Goal: Task Accomplishment & Management: Use online tool/utility

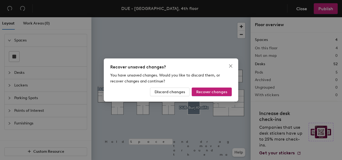
click at [202, 117] on div "Recover unsaved changes? You have unsaved changes. Would you like to discard th…" at bounding box center [171, 80] width 342 height 160
click at [231, 65] on icon "close" at bounding box center [230, 65] width 3 height 3
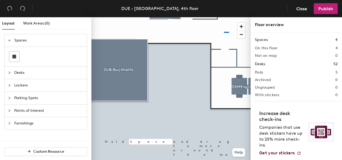
click at [224, 17] on div at bounding box center [170, 17] width 159 height 0
click at [195, 17] on div at bounding box center [170, 17] width 159 height 0
click at [21, 72] on span "Desks" at bounding box center [48, 72] width 69 height 12
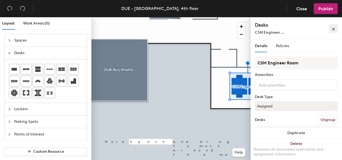
click at [332, 28] on icon "close" at bounding box center [334, 29] width 4 height 4
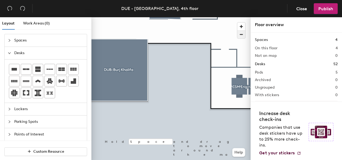
click at [244, 34] on span "button" at bounding box center [242, 35] width 8 height 8
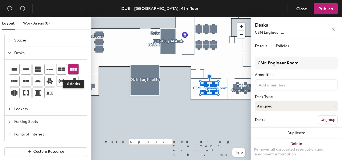
click at [71, 68] on icon at bounding box center [73, 69] width 6 height 6
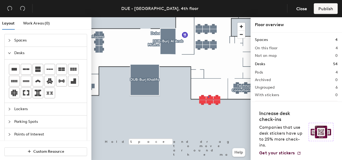
click at [208, 17] on div at bounding box center [170, 17] width 159 height 0
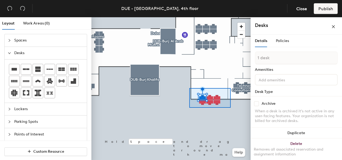
click at [189, 17] on div at bounding box center [170, 17] width 159 height 0
type input "6 desks"
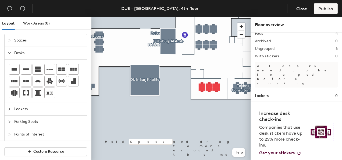
scroll to position [44, 0]
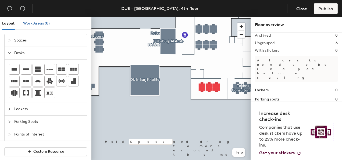
click at [31, 21] on span "Work Areas (0)" at bounding box center [36, 23] width 27 height 5
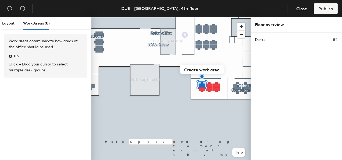
click at [13, 60] on div "Work areas communicate how areas of the office should be used. Tip Click + Drag…" at bounding box center [45, 56] width 83 height 44
click at [9, 24] on span "Layout" at bounding box center [8, 23] width 12 height 5
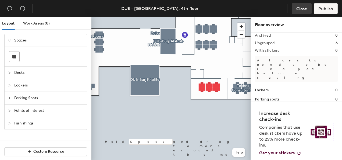
click at [301, 9] on span "Close" at bounding box center [301, 8] width 11 height 5
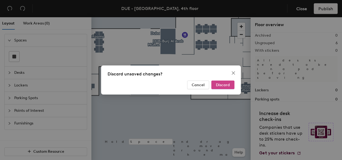
click at [230, 83] on button "Discard" at bounding box center [222, 84] width 23 height 9
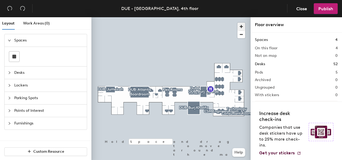
click at [242, 25] on span "button" at bounding box center [242, 27] width 8 height 8
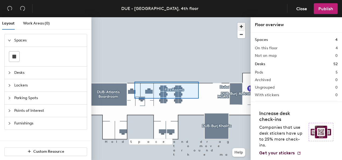
click at [135, 17] on div at bounding box center [170, 17] width 159 height 0
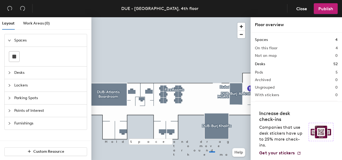
click at [209, 17] on div at bounding box center [170, 17] width 159 height 0
click at [240, 17] on div at bounding box center [170, 17] width 159 height 0
click at [298, 9] on span "Close" at bounding box center [301, 8] width 11 height 5
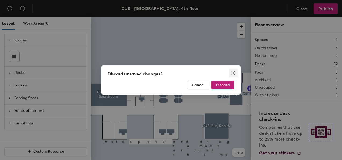
click at [233, 72] on icon "close" at bounding box center [233, 73] width 4 height 4
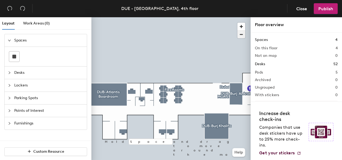
click at [241, 36] on span "button" at bounding box center [242, 35] width 8 height 8
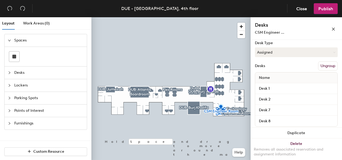
scroll to position [60, 0]
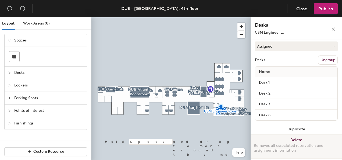
click at [294, 138] on button "Delete Removes all associated reservation and assignment information" at bounding box center [296, 147] width 91 height 24
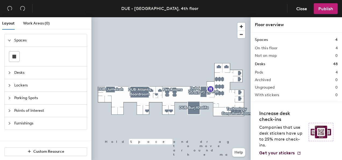
click at [18, 69] on span "Desks" at bounding box center [48, 72] width 69 height 12
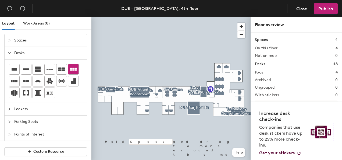
click at [73, 70] on icon at bounding box center [73, 69] width 6 height 3
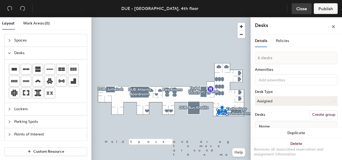
click at [302, 11] on span "Close" at bounding box center [301, 8] width 11 height 5
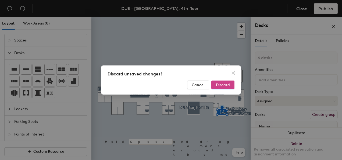
click at [220, 85] on span "Discard" at bounding box center [223, 85] width 14 height 5
